Goal: Task Accomplishment & Management: Use online tool/utility

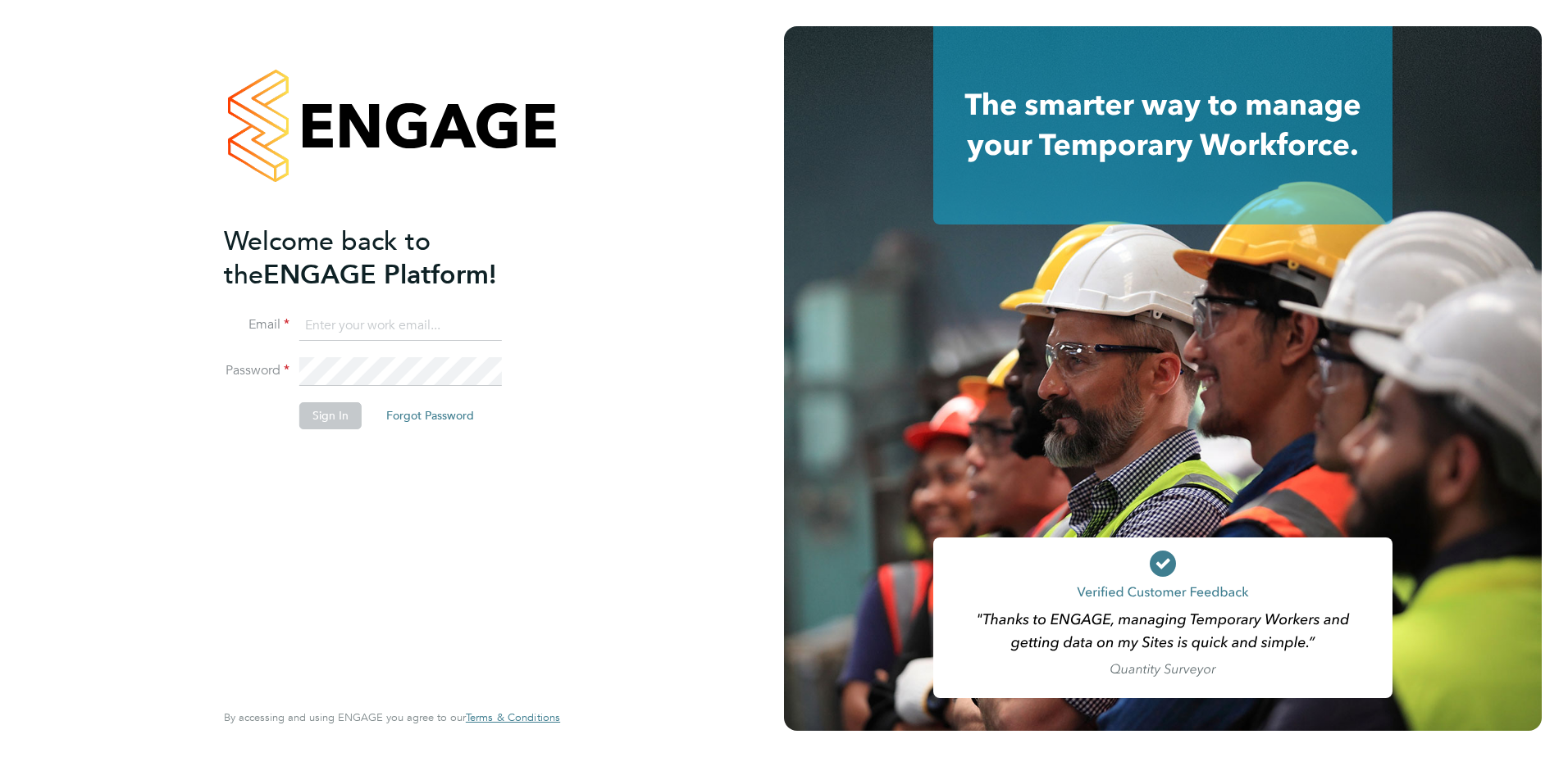
type input "chloe.whittall@linsco.com"
drag, startPoint x: 315, startPoint y: 411, endPoint x: 329, endPoint y: 431, distance: 24.4
click at [315, 411] on button "Sign In" at bounding box center [330, 416] width 62 height 27
